Goal: Navigation & Orientation: Find specific page/section

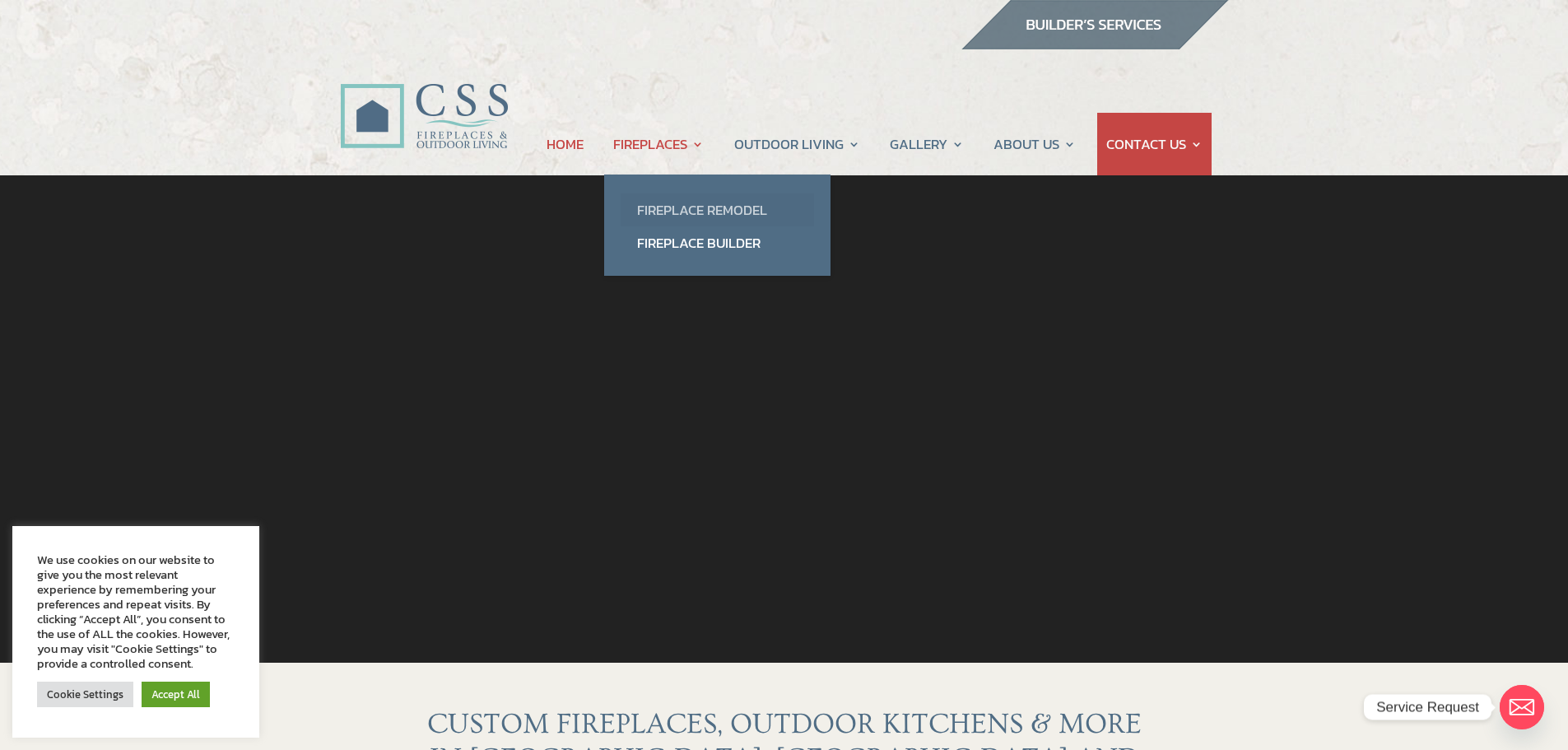
click at [681, 206] on link "Fireplace Remodel" at bounding box center [717, 210] width 194 height 33
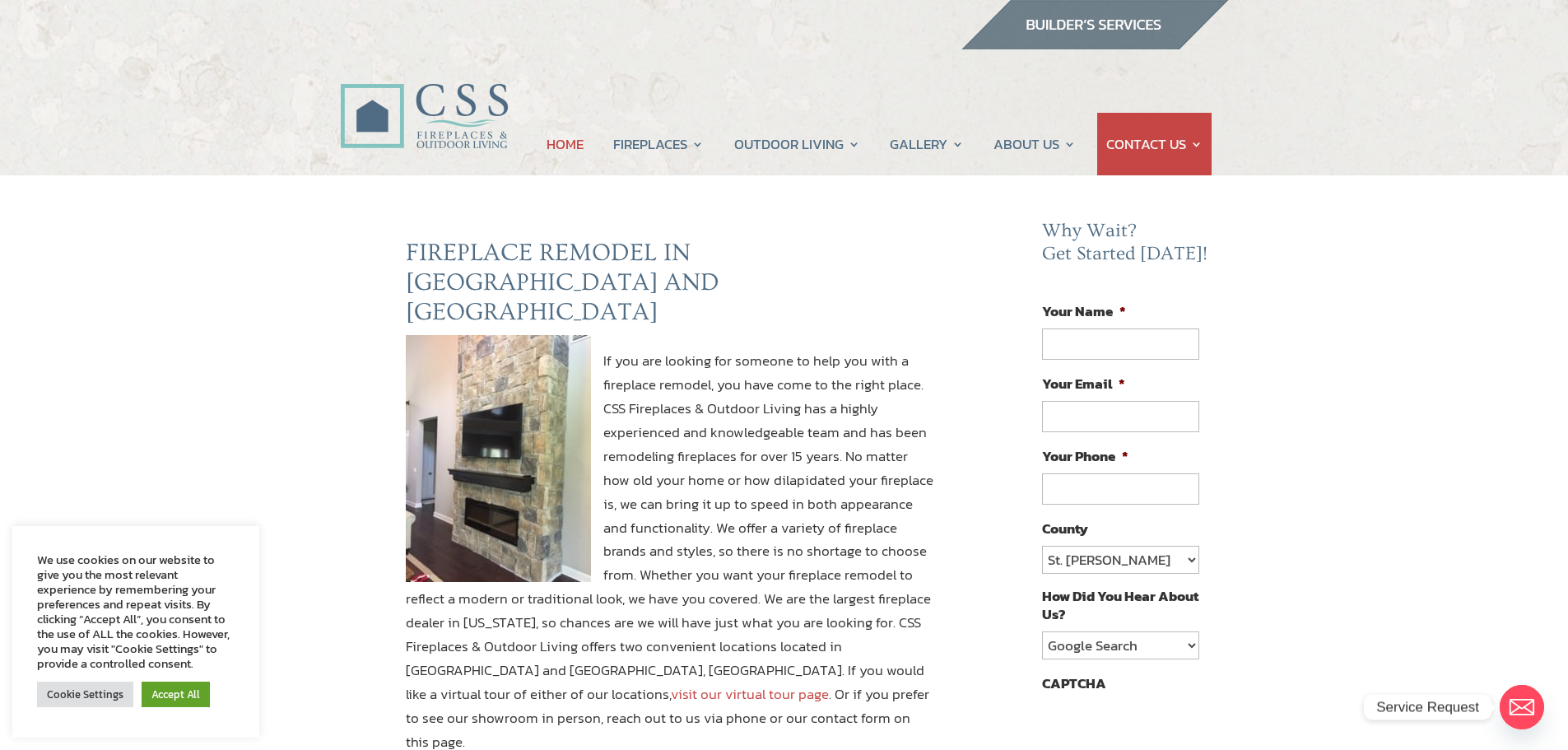
click at [568, 143] on link "HOME" at bounding box center [565, 144] width 37 height 63
